Goal: Task Accomplishment & Management: Manage account settings

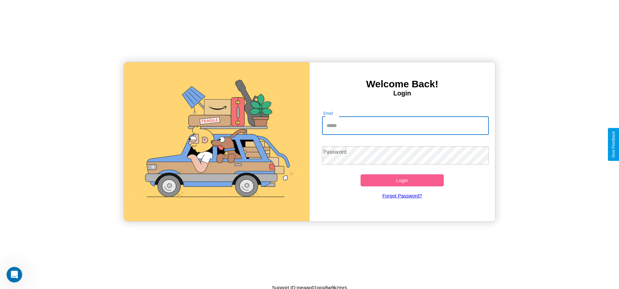
click at [405, 126] on input "Email" at bounding box center [405, 126] width 167 height 18
type input "**********"
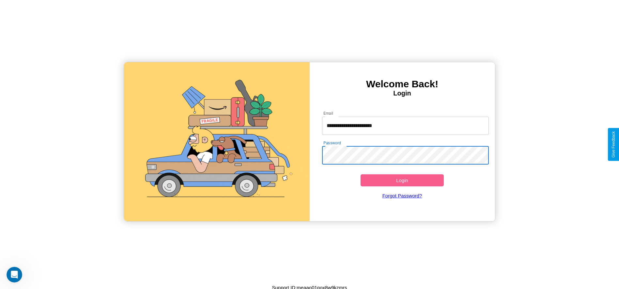
click at [402, 180] on button "Login" at bounding box center [402, 181] width 84 height 12
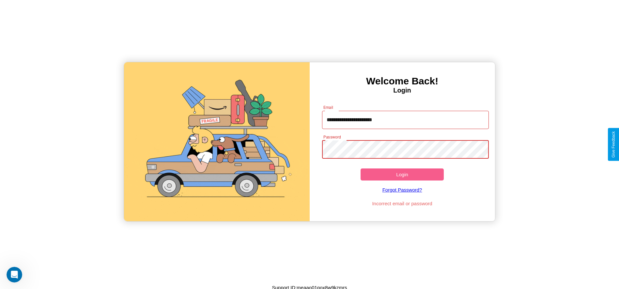
click at [402, 175] on button "Login" at bounding box center [402, 175] width 84 height 12
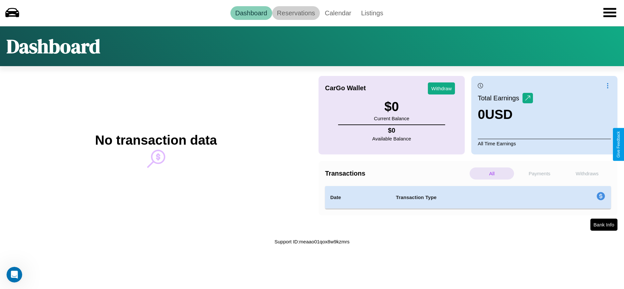
click at [296, 13] on link "Reservations" at bounding box center [296, 13] width 48 height 14
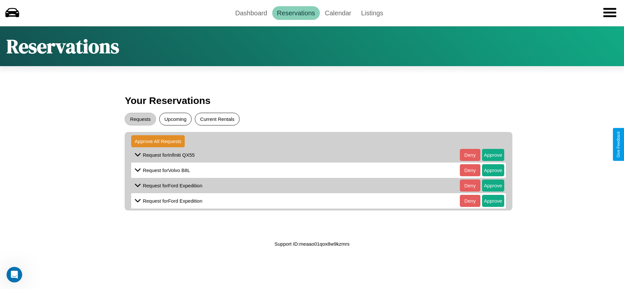
click at [217, 119] on button "Current Rentals" at bounding box center [217, 119] width 45 height 13
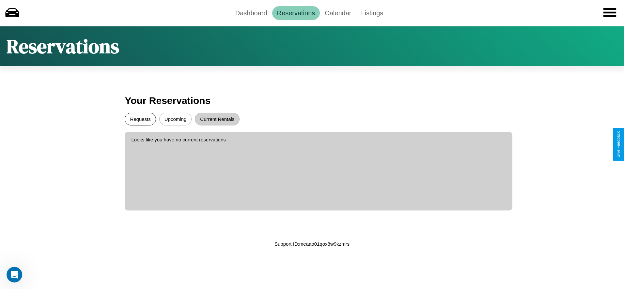
click at [140, 119] on button "Requests" at bounding box center [140, 119] width 31 height 13
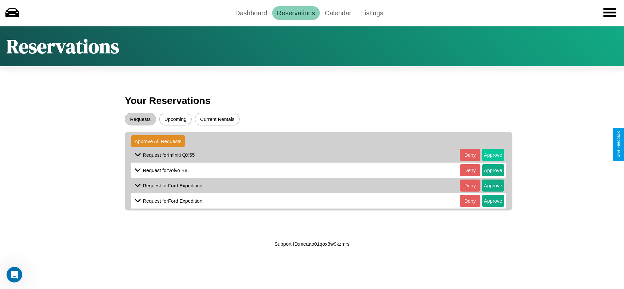
click at [488, 155] on button "Approve" at bounding box center [493, 155] width 22 height 12
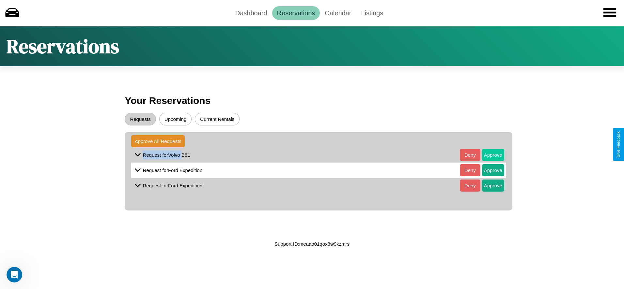
click at [488, 155] on button "Approve" at bounding box center [493, 155] width 22 height 12
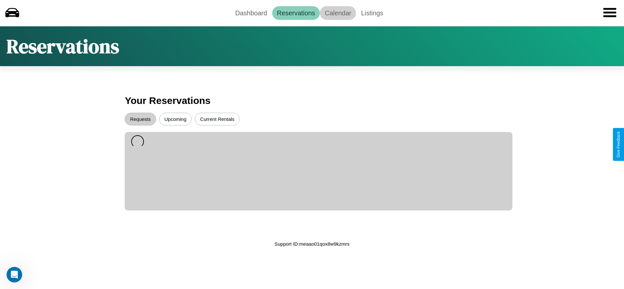
click at [338, 13] on link "Calendar" at bounding box center [338, 13] width 36 height 14
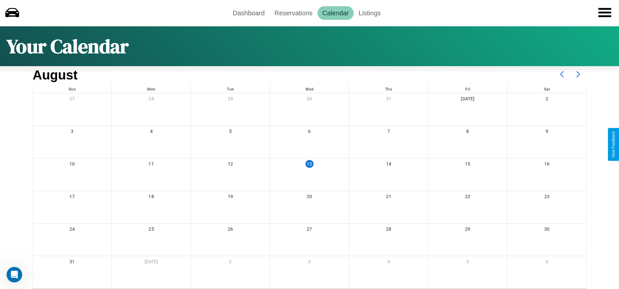
click at [578, 74] on icon at bounding box center [578, 74] width 16 height 16
